Goal: Entertainment & Leisure: Browse casually

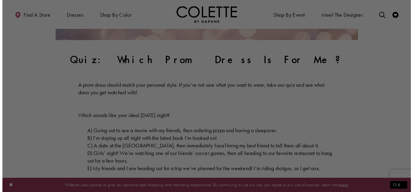
scroll to position [160, 0]
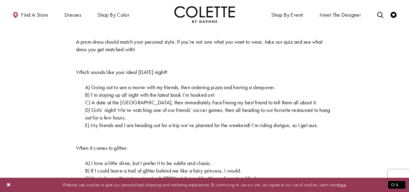
click at [90, 86] on span "A) Going out to see a movie with my friends, then ordering pizza and having a s…" at bounding box center [180, 87] width 190 height 7
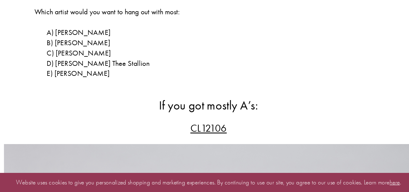
scroll to position [655, 0]
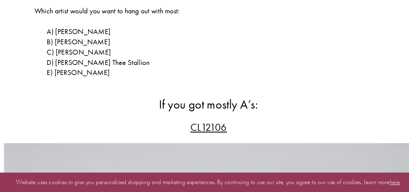
drag, startPoint x: 157, startPoint y: 118, endPoint x: 219, endPoint y: 63, distance: 82.9
click at [219, 62] on p "Which artist would you want to hang out with most:" at bounding box center [204, 58] width 257 height 8
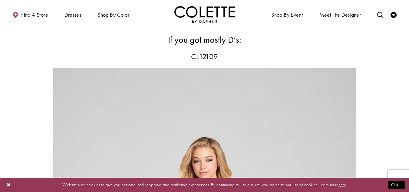
scroll to position [2458, 0]
